Goal: Contribute content

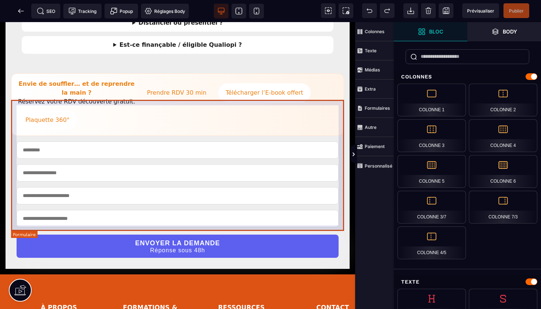
scroll to position [848, 0]
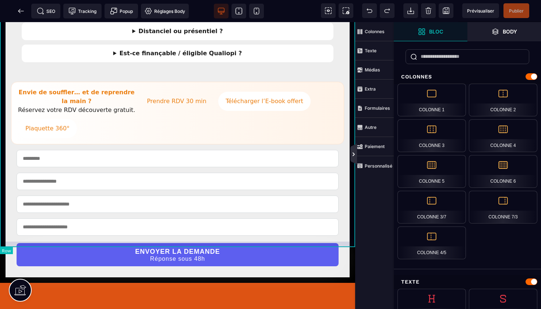
click at [353, 155] on icon at bounding box center [354, 154] width 2 height 4
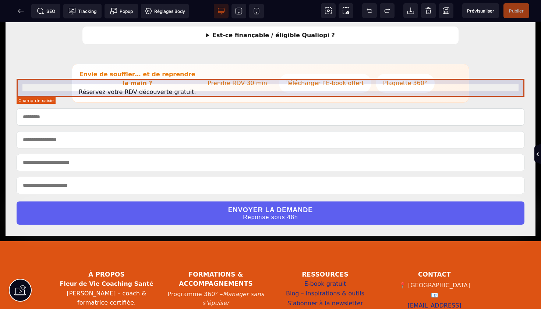
scroll to position [738, 0]
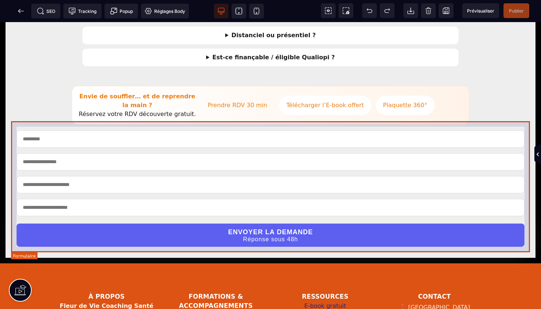
click at [352, 125] on form "ENVOYER LA DEMANDE Réponse sous 48h" at bounding box center [270, 188] width 519 height 127
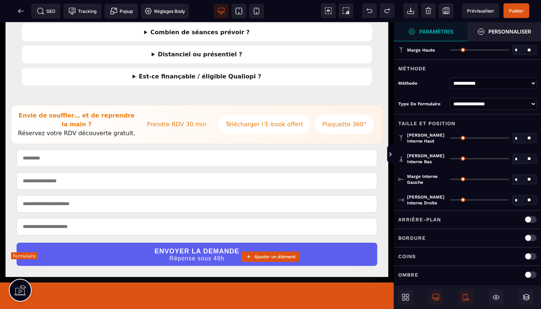
type input "**"
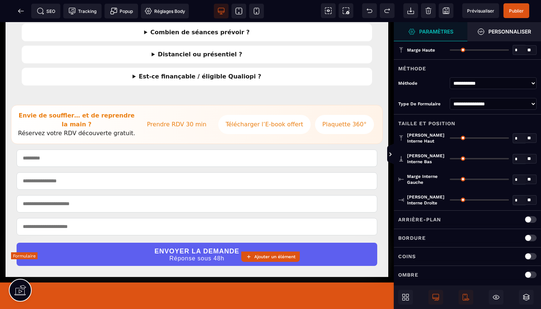
type input "**"
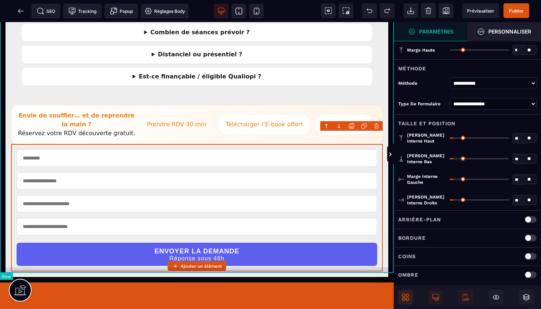
click at [401, 293] on span at bounding box center [405, 297] width 15 height 15
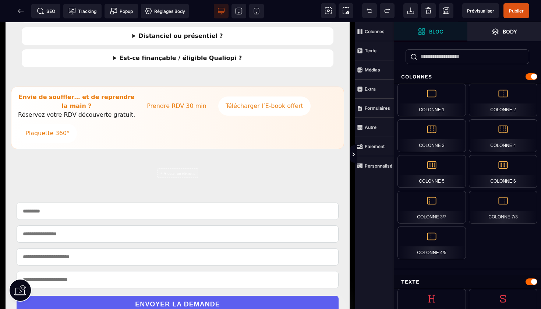
scroll to position [846, 0]
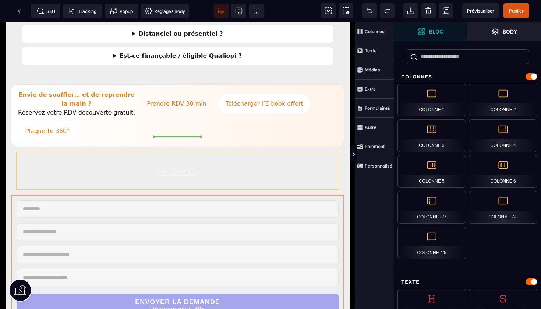
drag, startPoint x: 241, startPoint y: 158, endPoint x: 241, endPoint y: 133, distance: 25.0
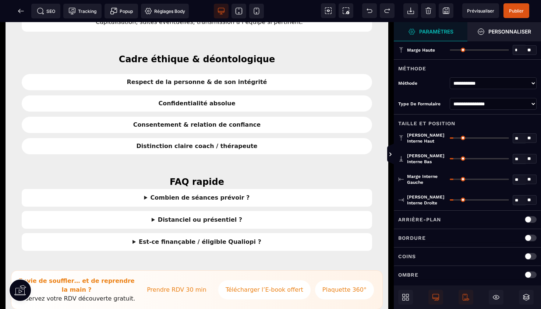
scroll to position [568, 0]
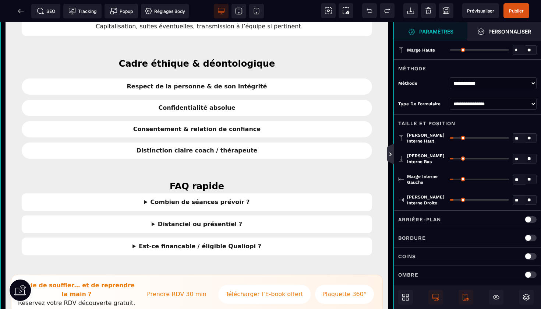
click at [388, 152] on icon at bounding box center [391, 154] width 6 height 6
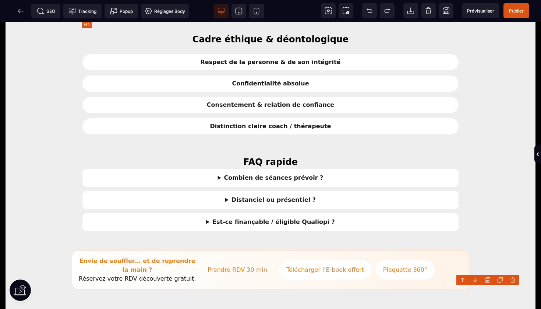
scroll to position [597, 0]
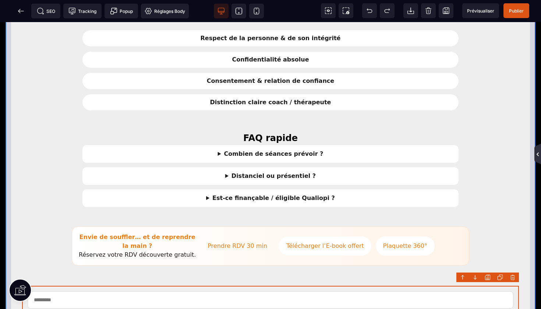
click at [536, 153] on icon at bounding box center [538, 154] width 6 height 6
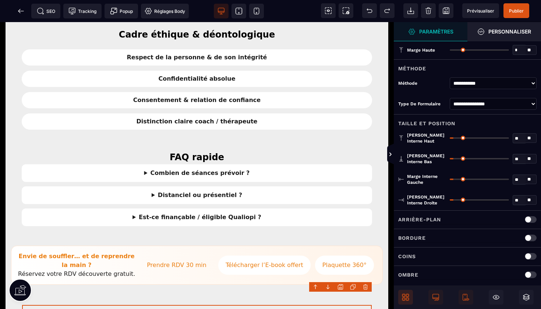
click at [402, 294] on icon at bounding box center [405, 296] width 7 height 7
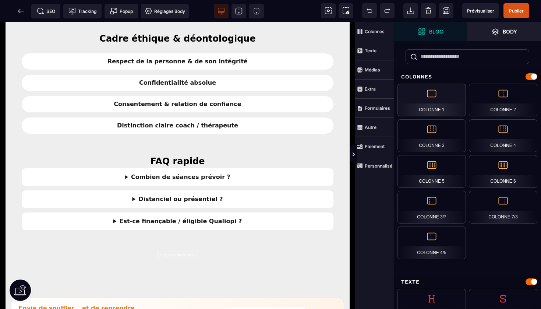
scroll to position [693, 0]
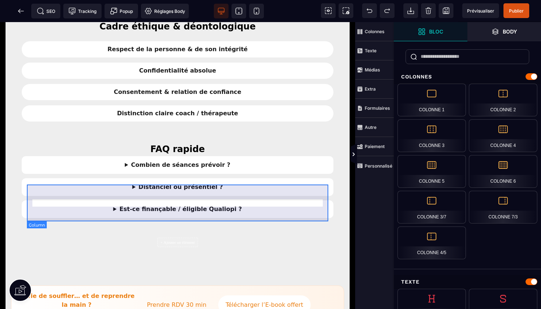
click at [190, 237] on div "+ Ajouter un élément" at bounding box center [177, 242] width 41 height 10
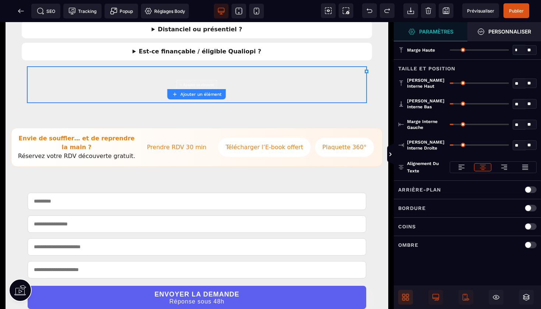
scroll to position [764, 0]
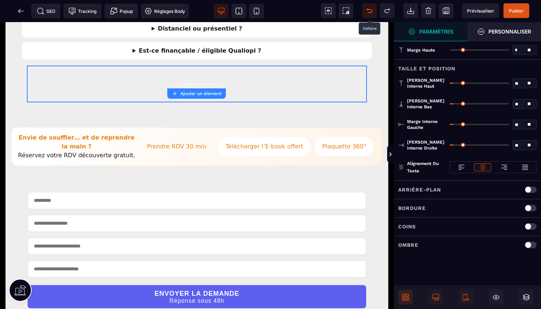
click at [369, 9] on icon at bounding box center [370, 11] width 6 height 4
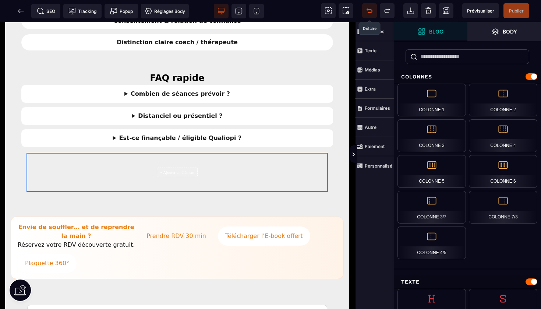
click at [369, 9] on icon at bounding box center [370, 11] width 6 height 4
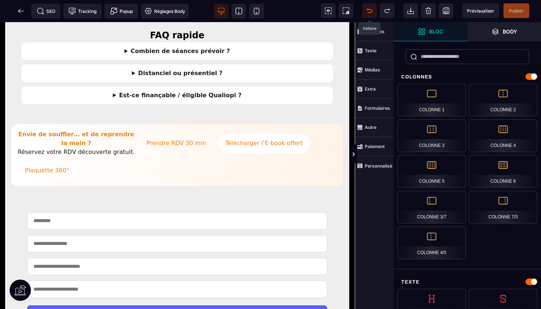
scroll to position [831, 0]
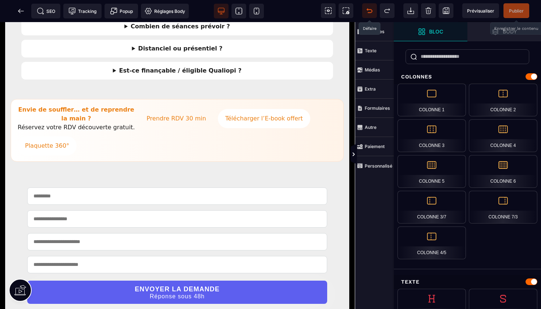
click at [515, 10] on span "Publier" at bounding box center [516, 11] width 15 height 6
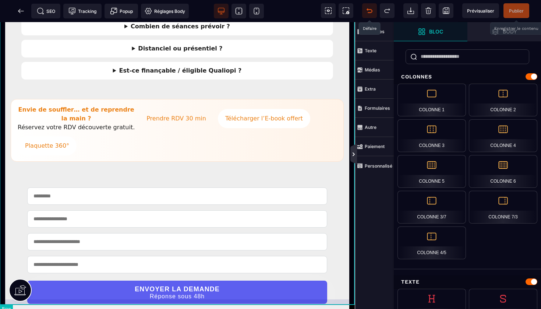
click at [354, 154] on icon at bounding box center [354, 154] width 2 height 4
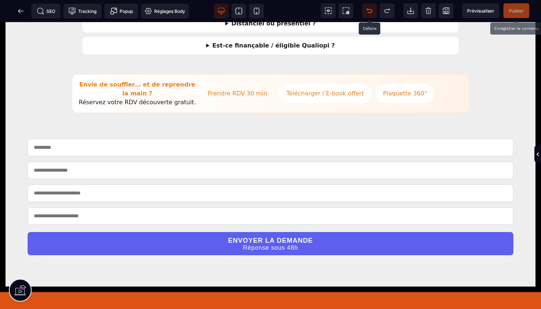
scroll to position [751, 0]
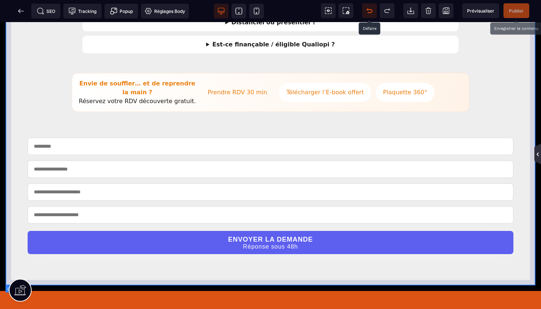
click at [537, 153] on icon at bounding box center [538, 154] width 6 height 6
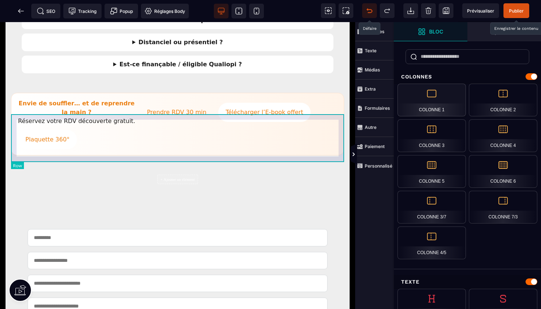
scroll to position [844, 0]
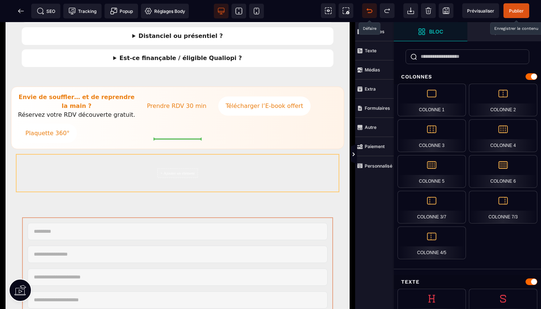
drag, startPoint x: 199, startPoint y: 179, endPoint x: 202, endPoint y: 140, distance: 39.1
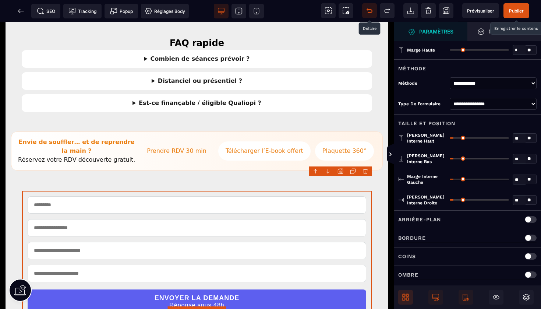
scroll to position [713, 0]
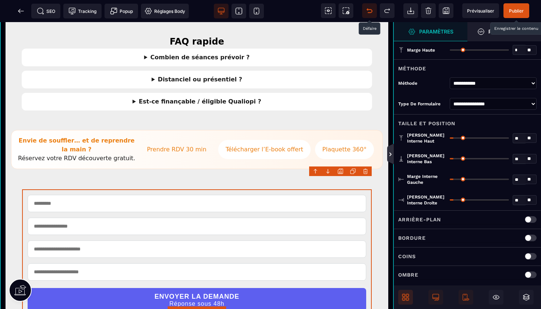
click at [390, 152] on icon at bounding box center [390, 154] width 2 height 4
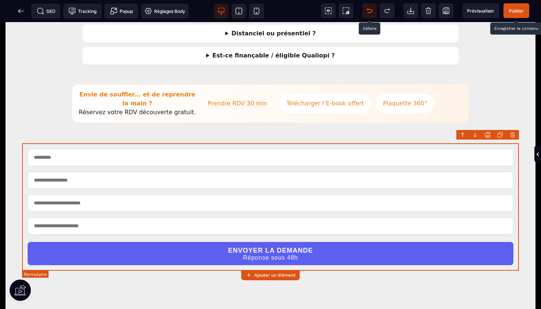
scroll to position [739, 0]
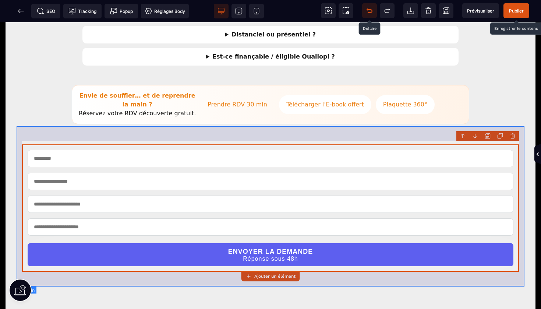
click at [462, 134] on icon at bounding box center [462, 134] width 3 height 1
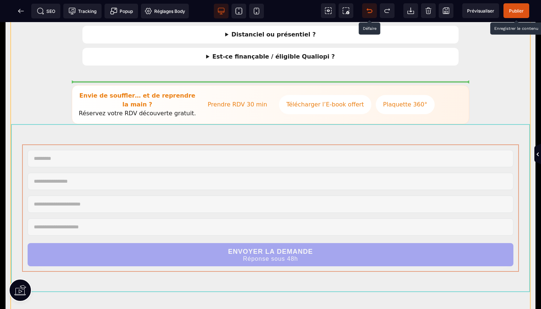
drag, startPoint x: 342, startPoint y: 131, endPoint x: 344, endPoint y: 80, distance: 51.6
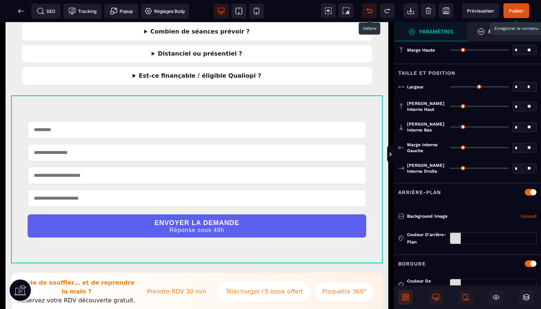
type input "*"
type input "***"
type input "**"
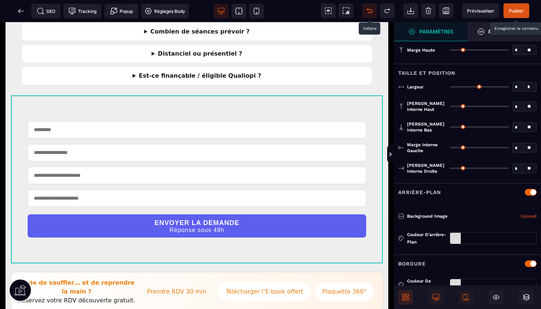
type input "**"
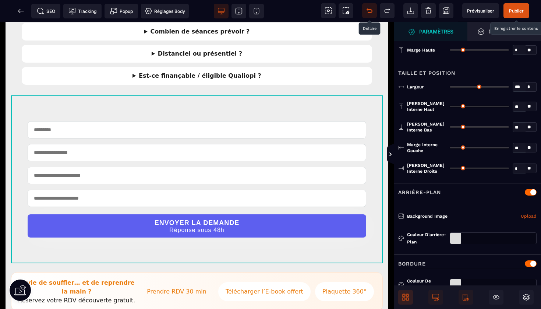
type input "**"
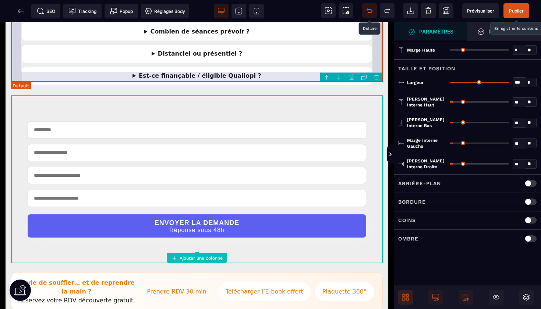
scroll to position [0, 0]
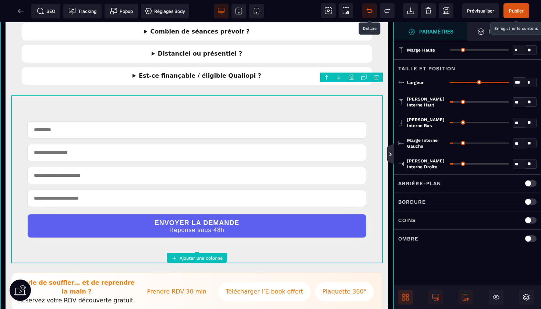
click at [388, 153] on icon at bounding box center [391, 154] width 6 height 6
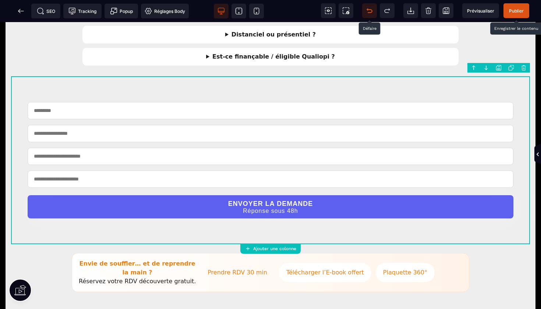
click at [371, 13] on icon at bounding box center [370, 11] width 6 height 4
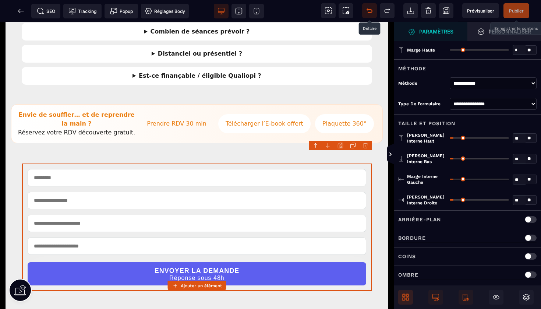
click at [512, 11] on span "Publier" at bounding box center [516, 11] width 15 height 6
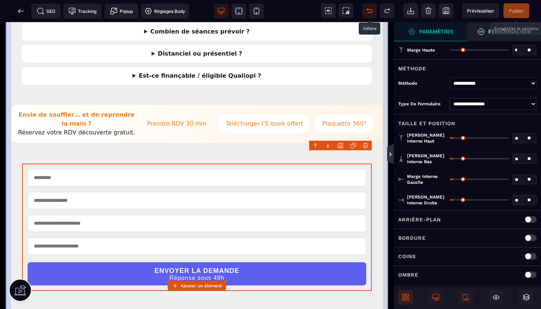
click at [390, 152] on icon at bounding box center [391, 154] width 6 height 6
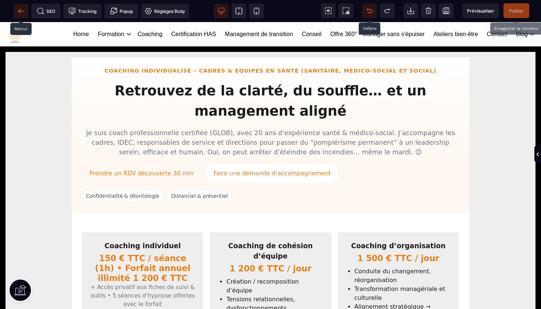
click at [20, 11] on icon at bounding box center [21, 11] width 6 height 0
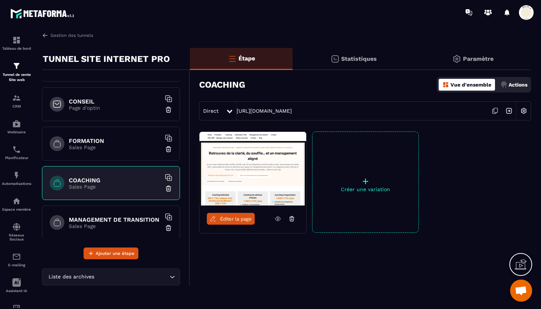
scroll to position [92, 0]
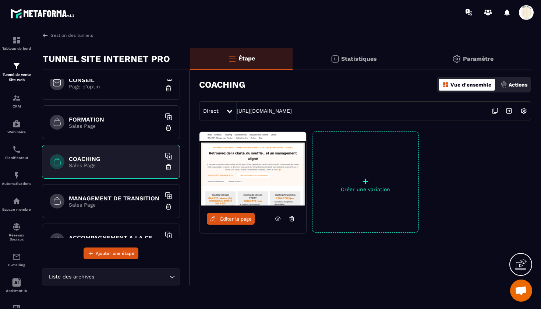
click at [131, 197] on h6 "MANAGEMENT DE TRANSITION" at bounding box center [115, 198] width 92 height 7
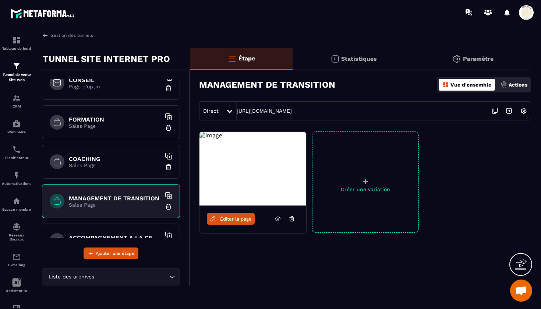
click at [244, 217] on span "Éditer la page" at bounding box center [236, 219] width 32 height 6
